Goal: Transaction & Acquisition: Purchase product/service

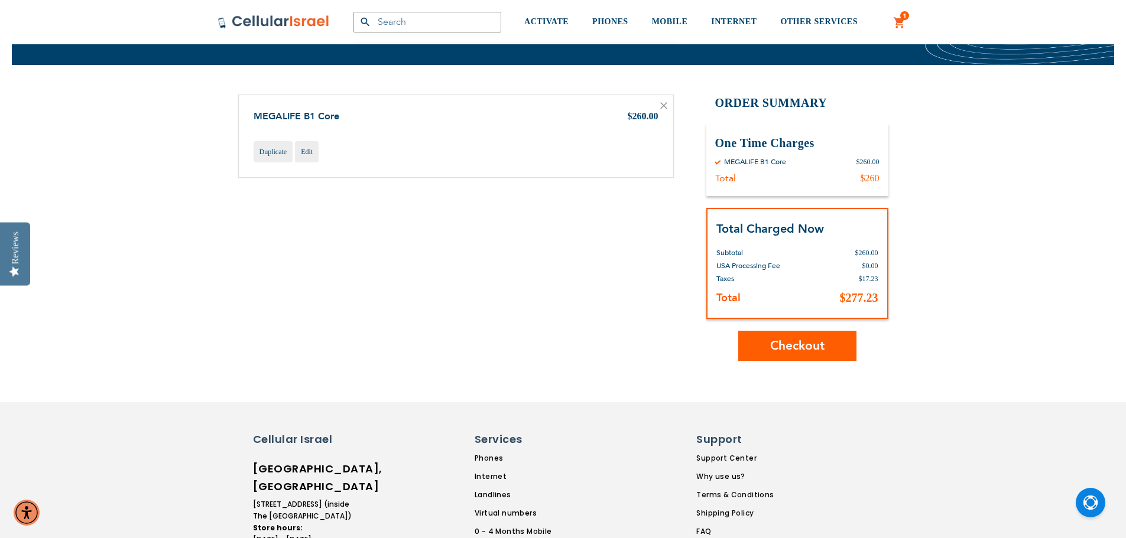
scroll to position [295, 0]
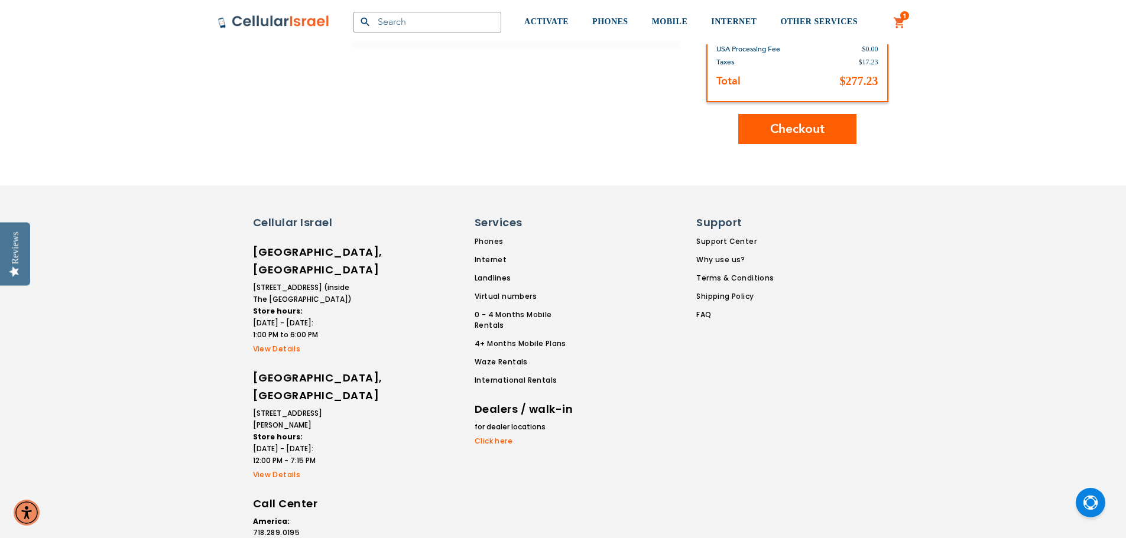
click at [787, 144] on button "Checkout" at bounding box center [797, 129] width 118 height 30
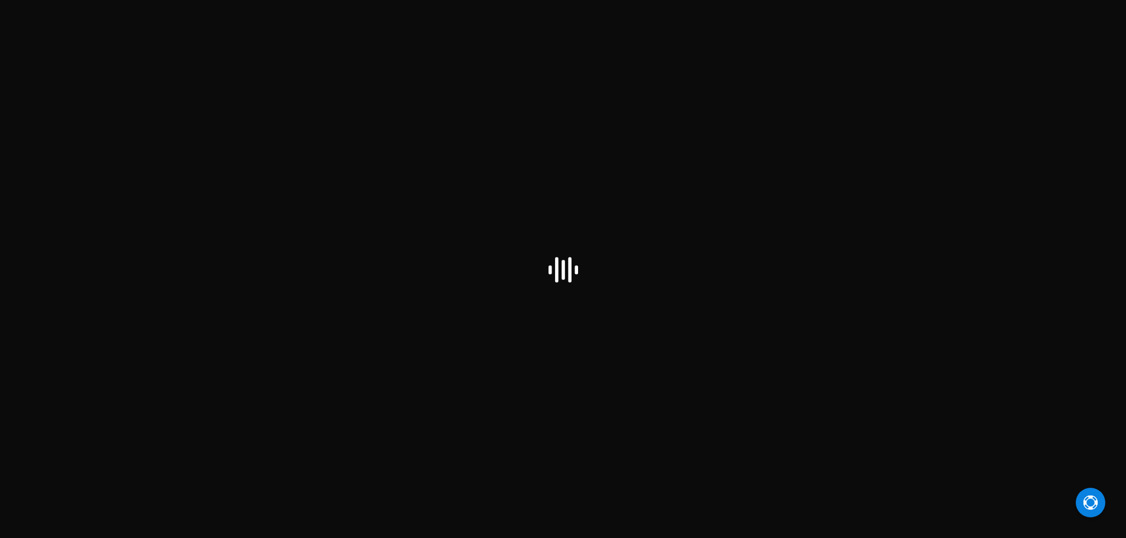
select select "US"
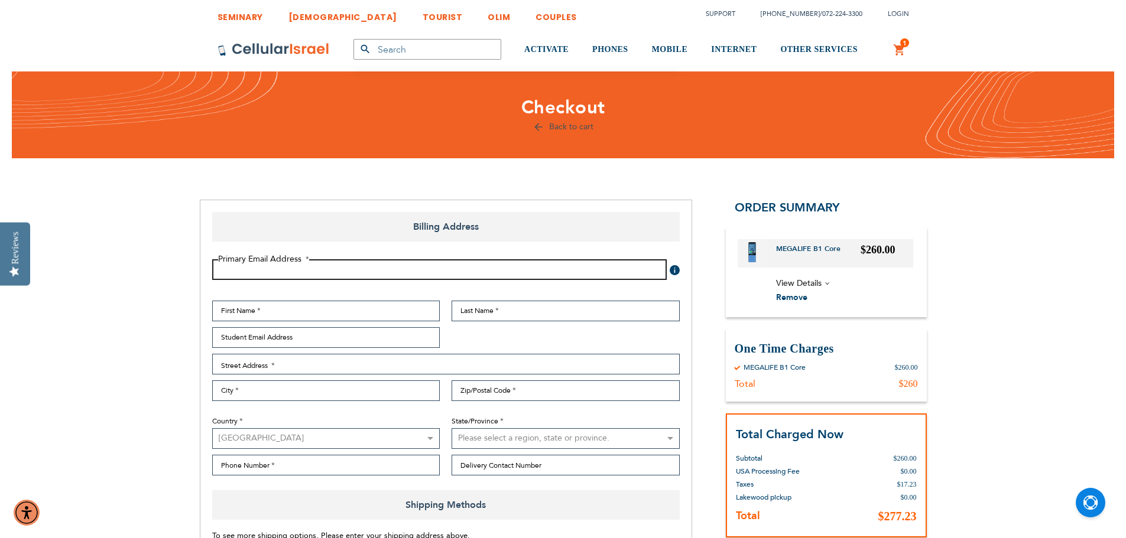
click at [376, 269] on input "Email Address" at bounding box center [439, 269] width 454 height 21
type input "[EMAIL_ADDRESS][DOMAIN_NAME]"
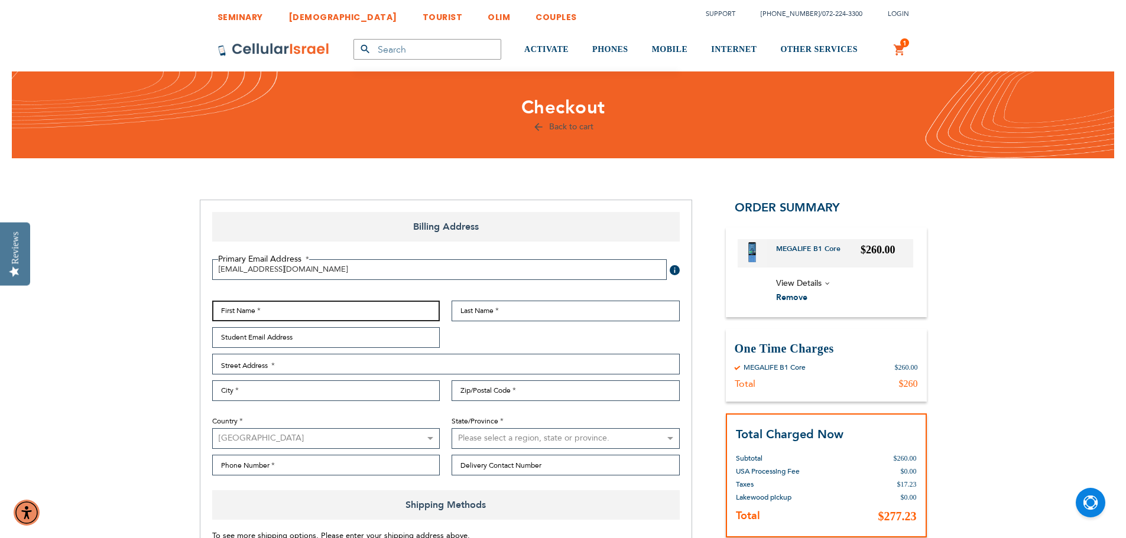
click at [341, 311] on input "First Name" at bounding box center [326, 311] width 228 height 21
type input "[PERSON_NAME]"
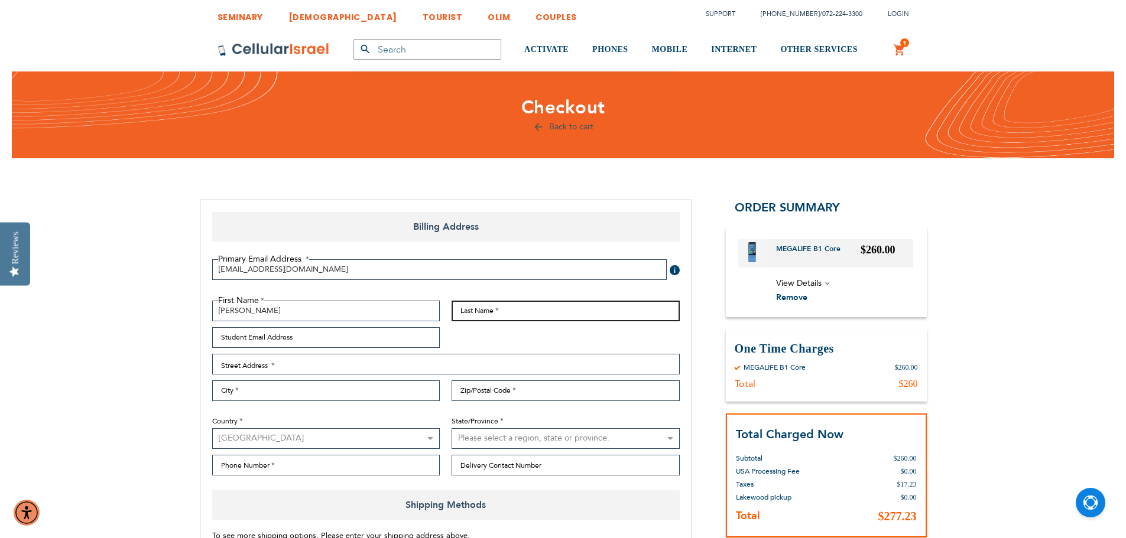
type input "Gold"
type input "[EMAIL_ADDRESS][DOMAIN_NAME]"
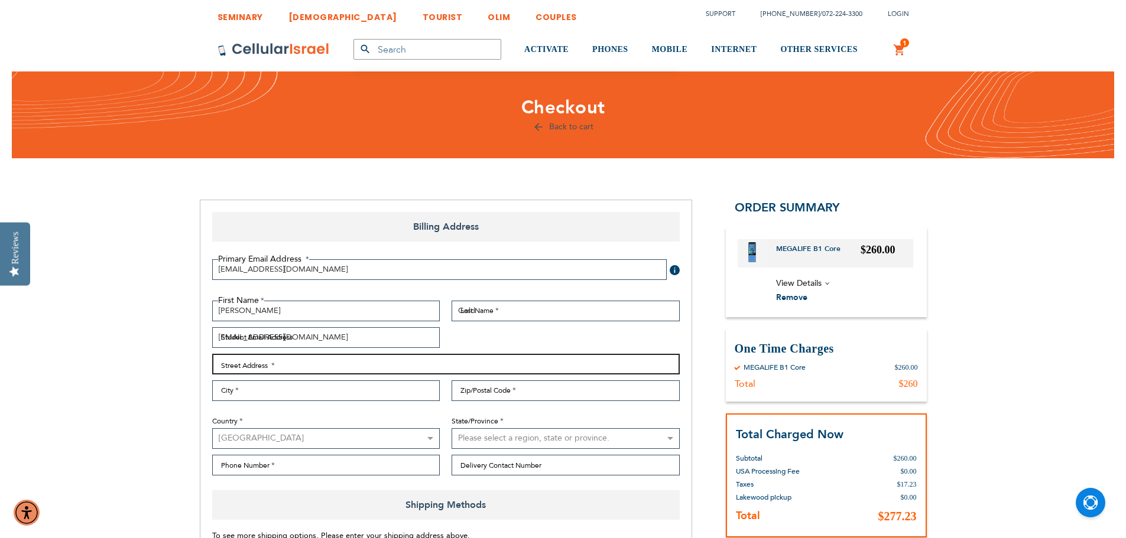
type input "[STREET_ADDRESS]"
type input "[GEOGRAPHIC_DATA]"
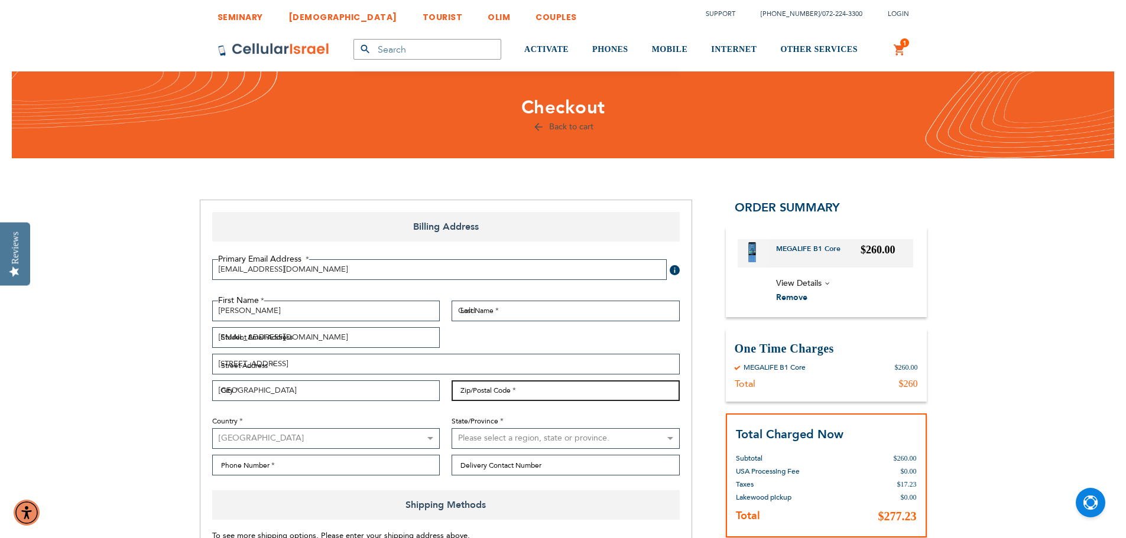
type input "11211"
select select "43"
type input "3478313092"
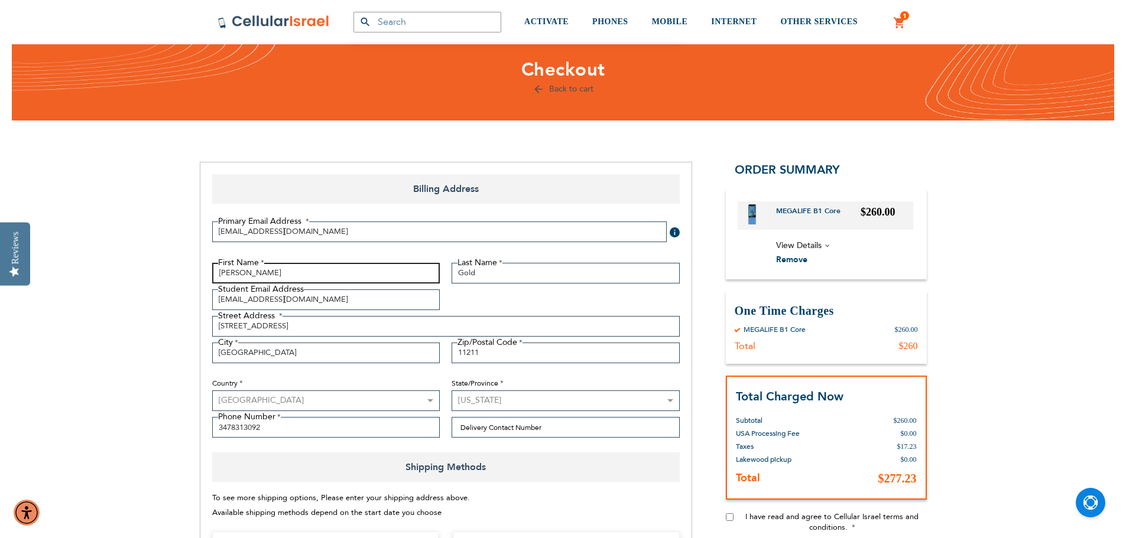
scroll to position [118, 0]
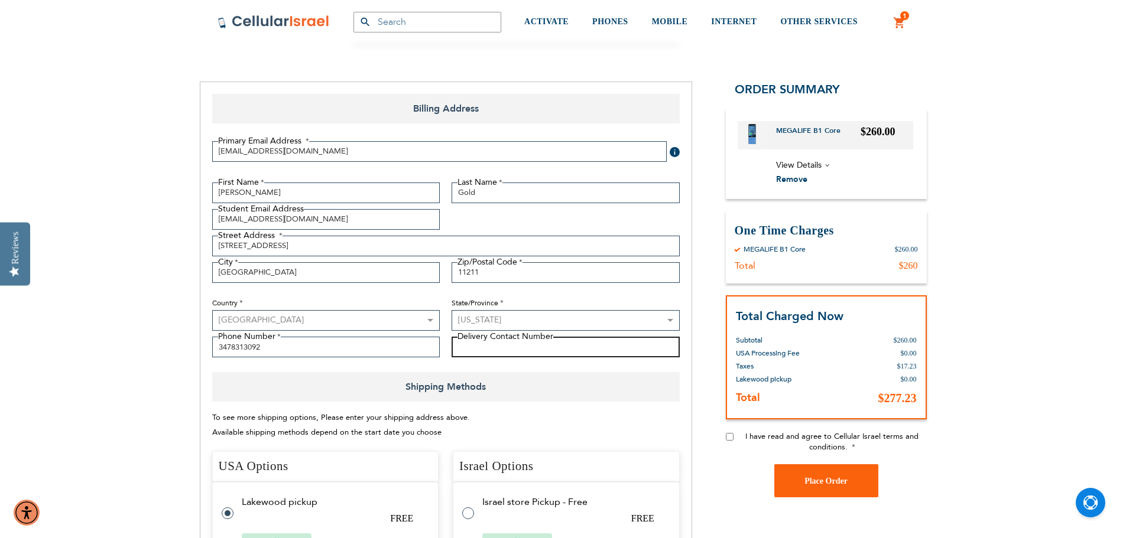
click at [553, 345] on input "Delivery Contact Number" at bounding box center [565, 347] width 228 height 21
type input "9296171882"
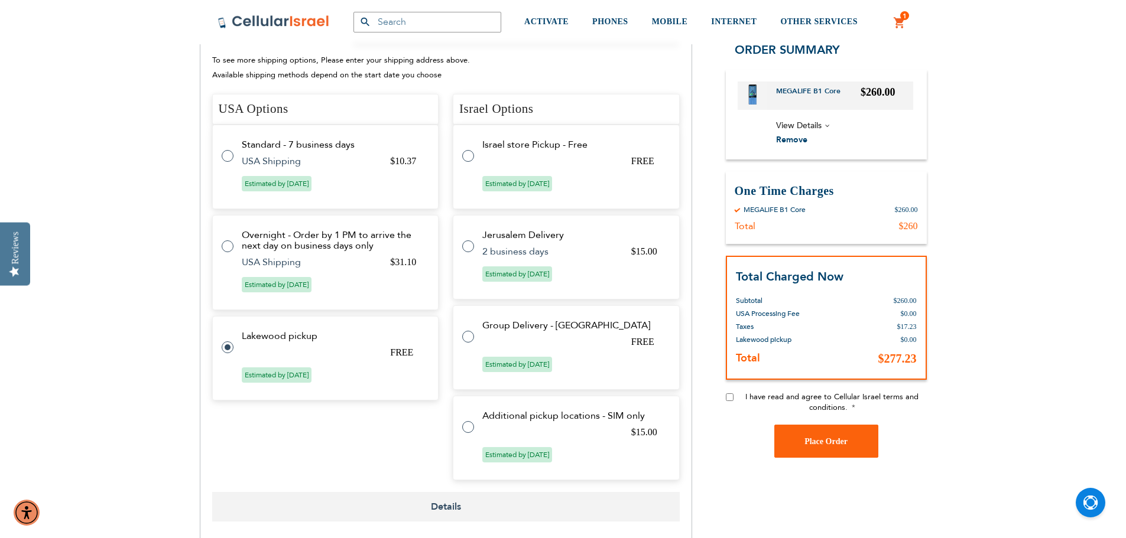
scroll to position [532, 0]
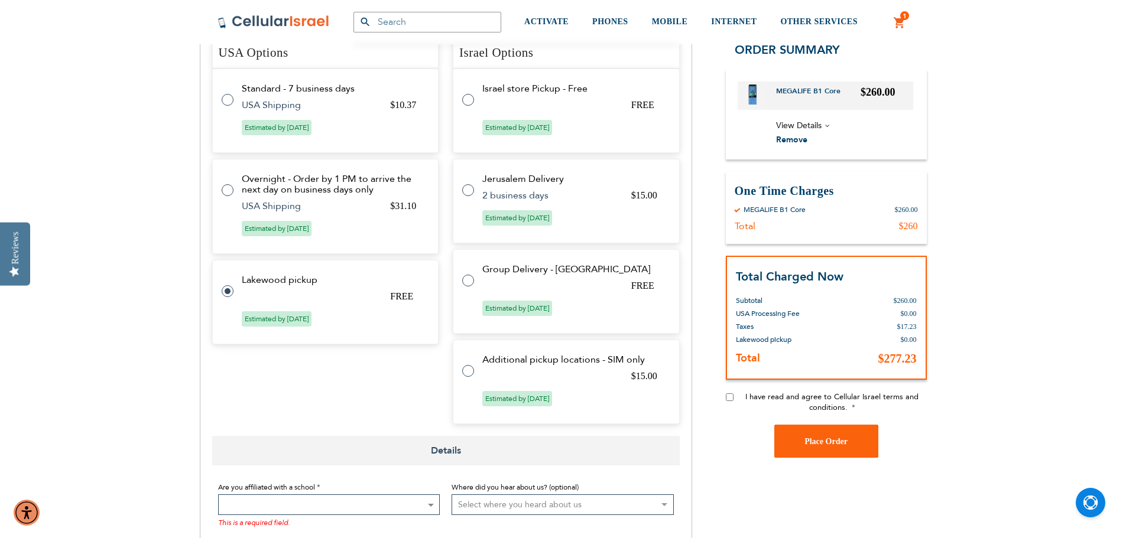
click at [731, 399] on input "I have read and agree to Cellular Israel terms and conditions." at bounding box center [730, 398] width 8 height 8
checkbox input "true"
click at [817, 436] on button "Place Order" at bounding box center [826, 441] width 104 height 33
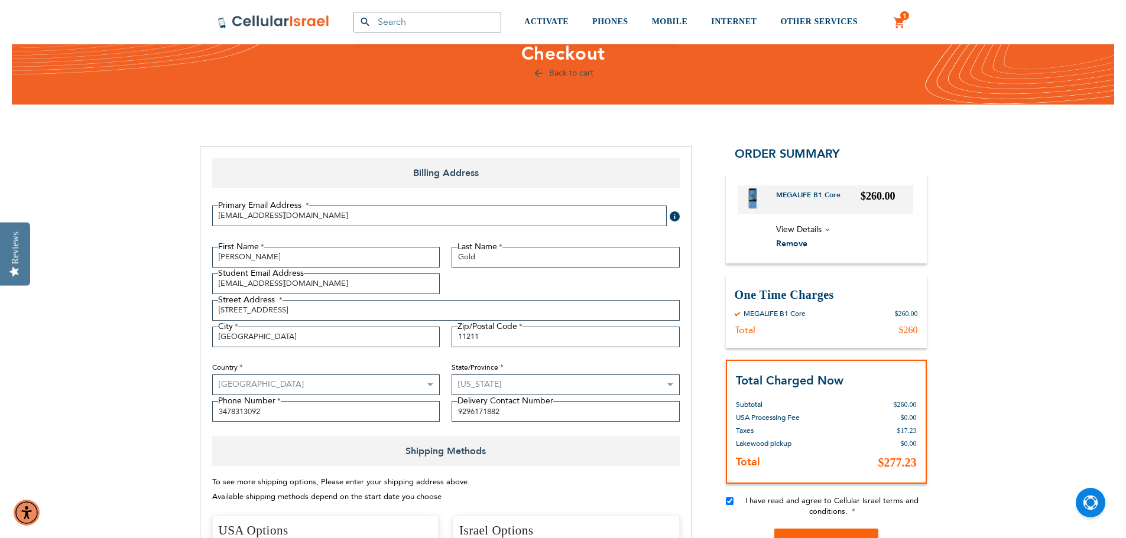
scroll to position [34, 0]
